Goal: Obtain resource: Download file/media

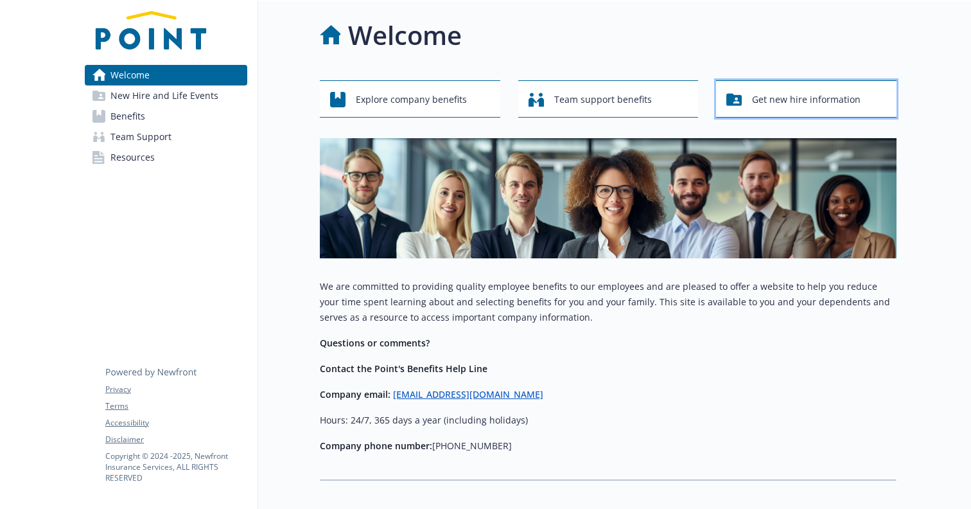
click at [840, 103] on span "Get new hire information" at bounding box center [806, 99] width 109 height 24
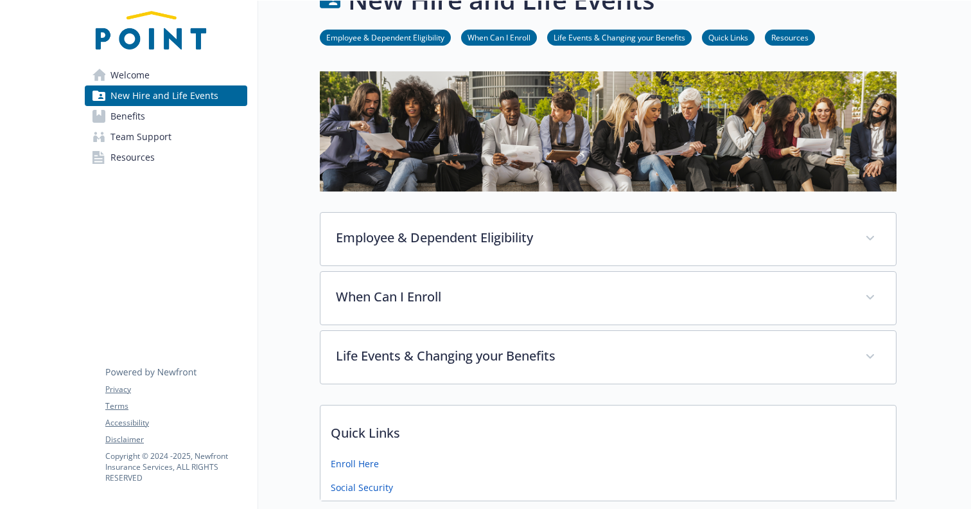
scroll to position [60, 0]
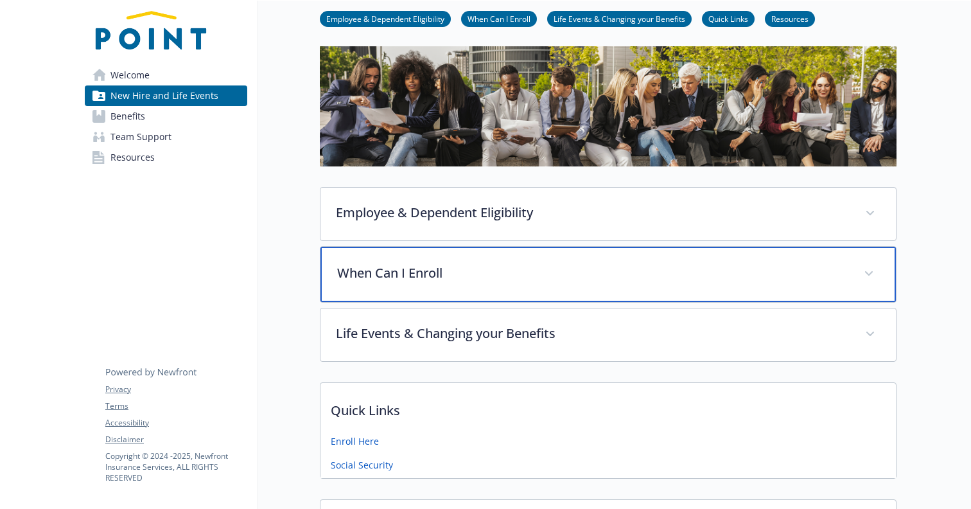
click at [397, 278] on p "When Can I Enroll" at bounding box center [592, 272] width 511 height 19
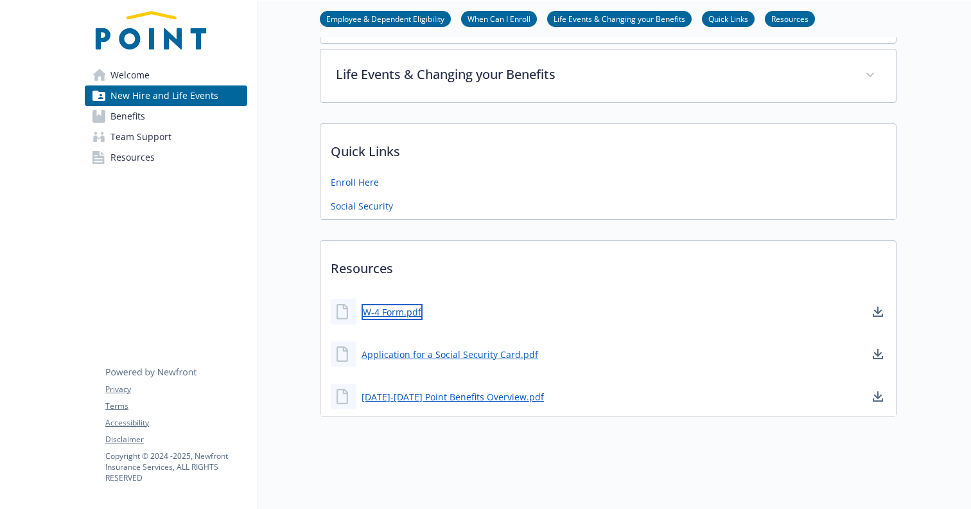
scroll to position [420, 0]
click at [403, 312] on link "W-4 Form.pdf" at bounding box center [392, 312] width 61 height 16
